Goal: Find contact information: Find contact information

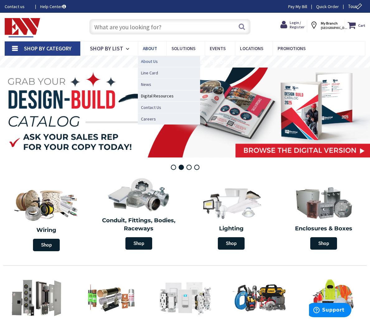
click at [158, 59] on span "About Us" at bounding box center [149, 61] width 17 height 6
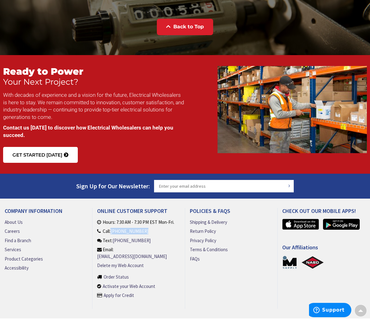
drag, startPoint x: 125, startPoint y: 239, endPoint x: 97, endPoint y: 243, distance: 29.2
click at [97, 234] on li "Call: (860) 357-6064" at bounding box center [137, 231] width 80 height 7
copy link "[PHONE_NUMBER]"
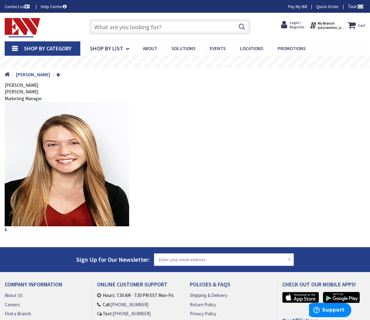
click at [53, 47] on span "Shop By Category" at bounding box center [48, 48] width 48 height 7
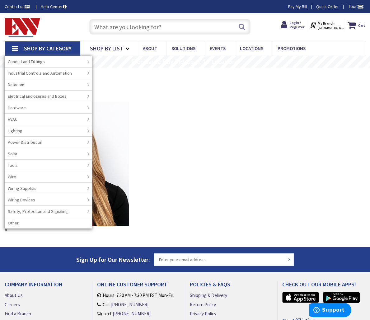
click at [244, 117] on div at bounding box center [185, 164] width 361 height 125
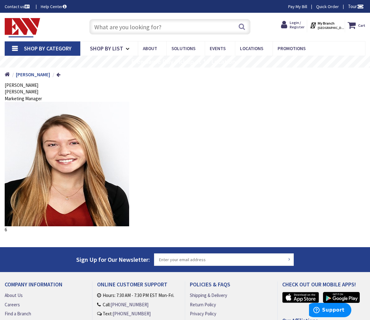
click at [59, 48] on span "Shop By Category" at bounding box center [48, 48] width 48 height 7
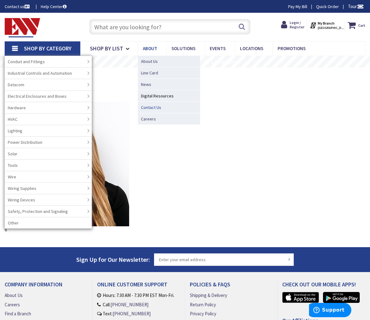
click at [161, 105] on span "Contact Us" at bounding box center [151, 107] width 20 height 6
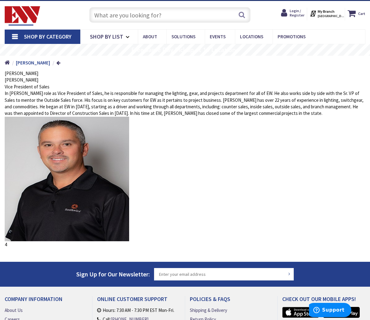
scroll to position [11, 0]
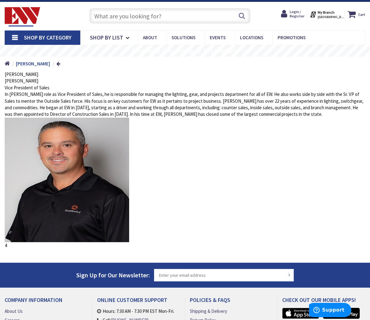
click at [223, 189] on div at bounding box center [185, 180] width 361 height 125
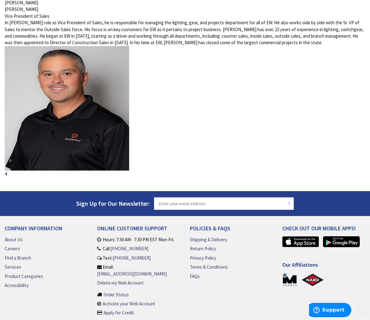
scroll to position [114, 0]
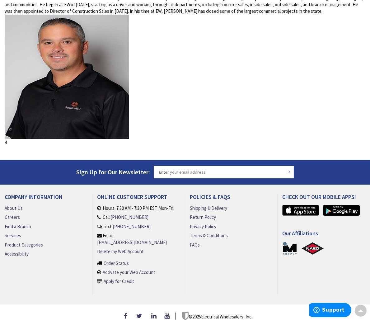
click at [193, 72] on div at bounding box center [185, 77] width 361 height 125
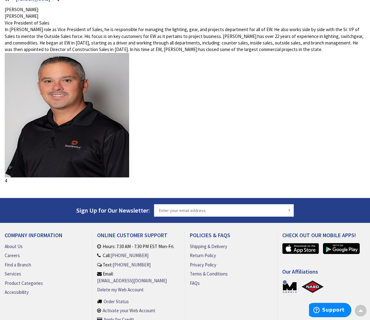
scroll to position [76, 0]
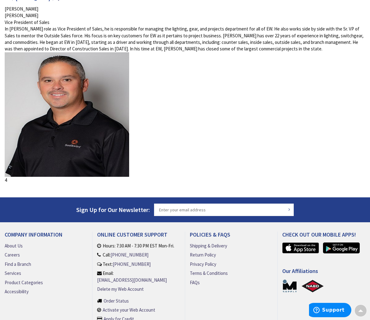
click at [22, 19] on div "Chris Carrera" at bounding box center [185, 15] width 361 height 7
drag, startPoint x: 22, startPoint y: 21, endPoint x: 29, endPoint y: 22, distance: 7.7
click at [29, 19] on div "Chris Carrera" at bounding box center [185, 15] width 361 height 7
copy div "Chris Carrera"
click at [16, 26] on div "Vice President of Sales" at bounding box center [185, 22] width 361 height 7
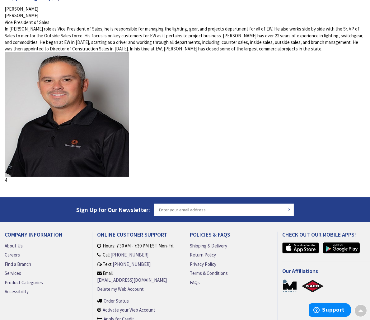
drag, startPoint x: 16, startPoint y: 31, endPoint x: 55, endPoint y: 31, distance: 38.9
click at [55, 26] on div "Vice President of Sales" at bounding box center [185, 22] width 361 height 7
copy div "Vice President of Sales"
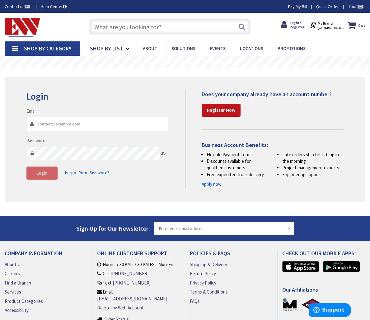
click at [220, 83] on div "Login Invalid login or password Email Password Login Forgot Your Password?" at bounding box center [185, 139] width 361 height 125
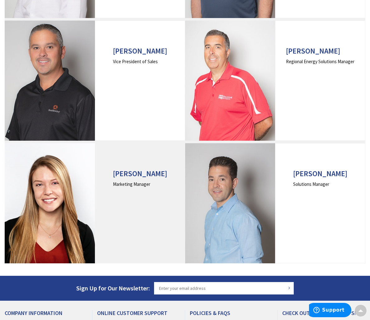
scroll to position [214, 0]
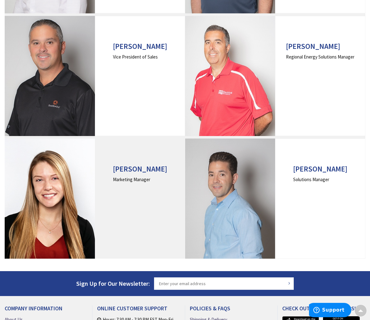
click at [136, 165] on h3 "Kelsey Oakliff" at bounding box center [140, 169] width 54 height 8
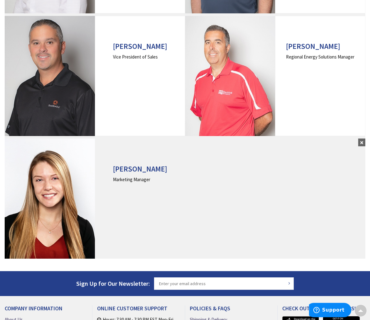
click at [138, 165] on h3 "[PERSON_NAME]" at bounding box center [140, 169] width 54 height 8
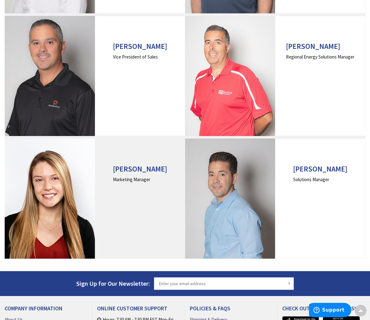
click at [138, 165] on h3 "[PERSON_NAME]" at bounding box center [140, 169] width 54 height 8
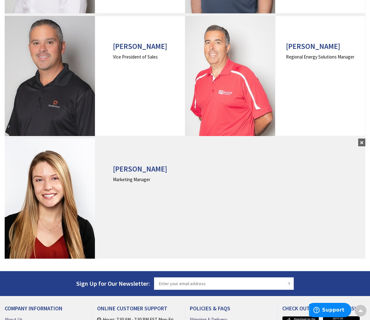
drag, startPoint x: 114, startPoint y: 147, endPoint x: 163, endPoint y: 158, distance: 50.0
click at [163, 158] on div "Kelsey Oakliff Marketing Manager" at bounding box center [140, 199] width 90 height 120
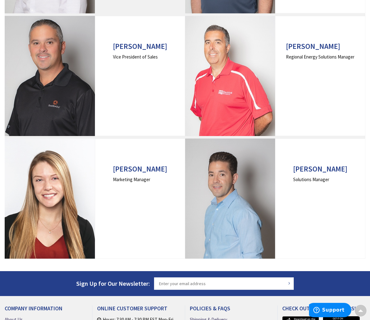
copy h3 "[PERSON_NAME]"
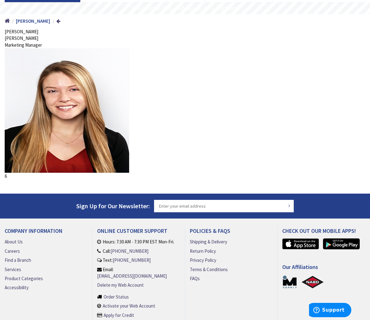
scroll to position [55, 0]
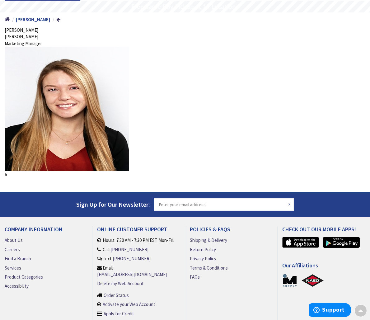
click at [113, 143] on img at bounding box center [67, 109] width 125 height 125
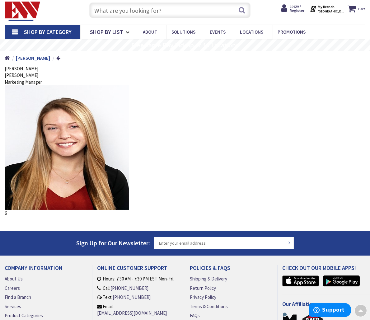
scroll to position [0, 0]
